Goal: Task Accomplishment & Management: Manage account settings

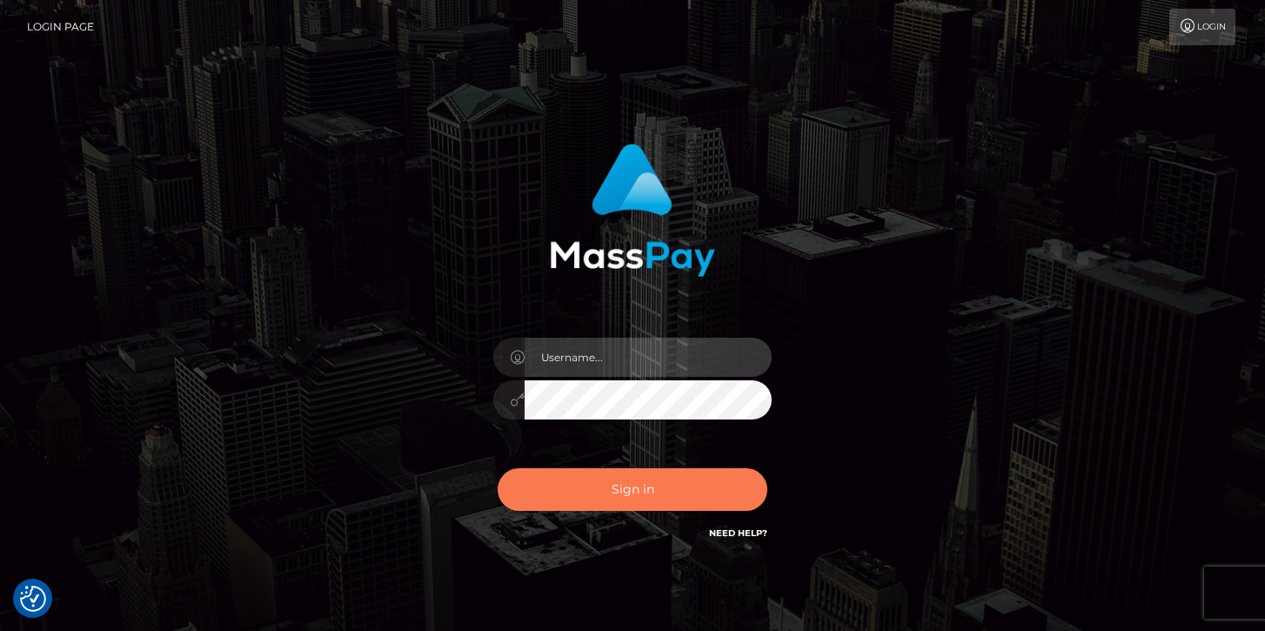
type input "mariolabugaj"
click at [596, 484] on button "Sign in" at bounding box center [632, 489] width 270 height 43
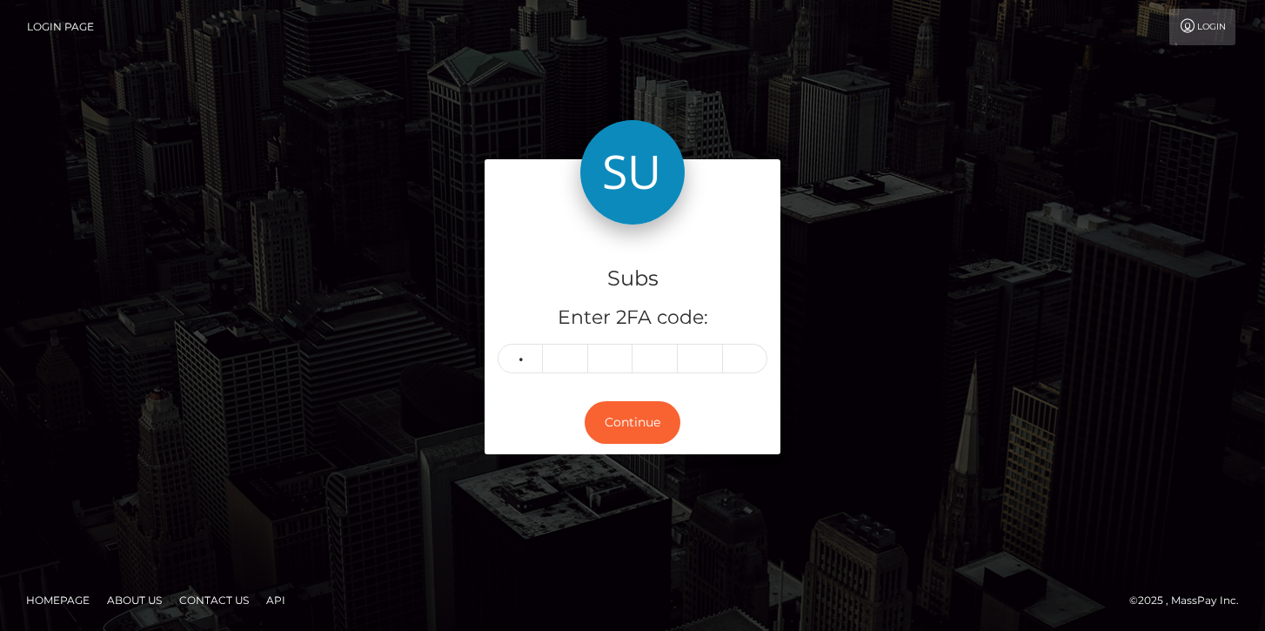
type input "6"
type input "1"
type input "9"
type input "1"
type input "3"
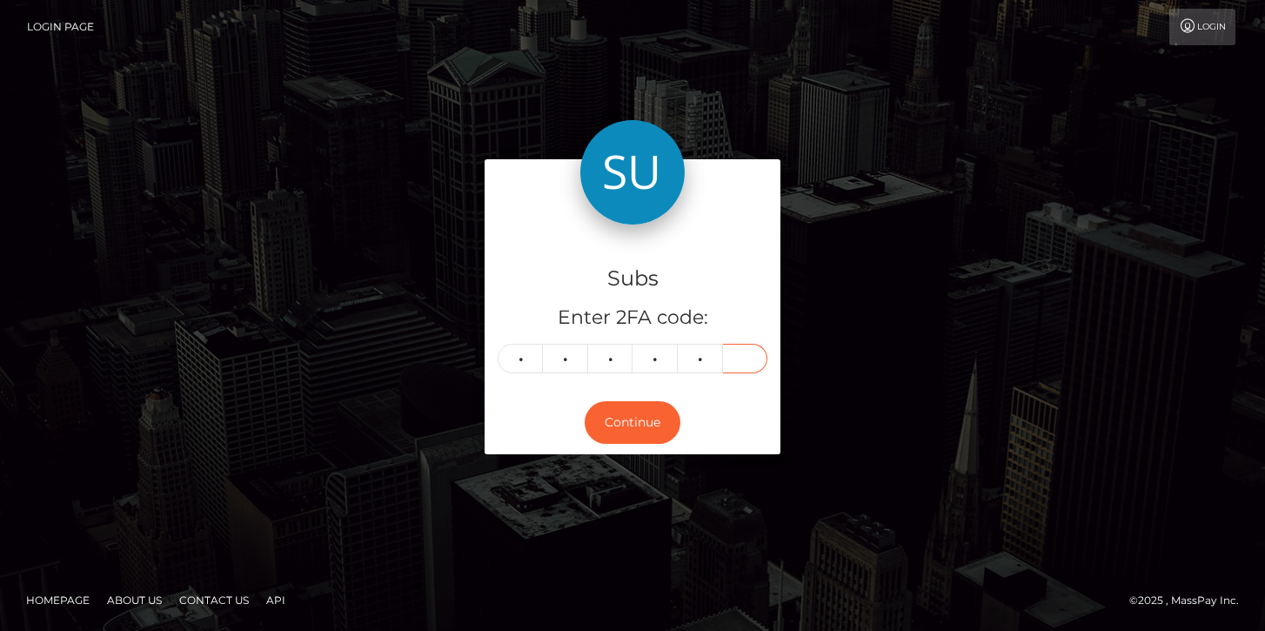
type input "4"
